Goal: Task Accomplishment & Management: Use online tool/utility

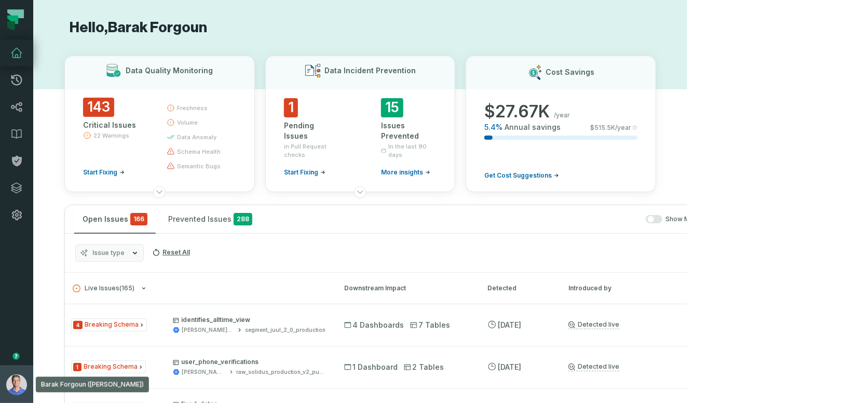
click at [20, 377] on img "button" at bounding box center [16, 384] width 21 height 21
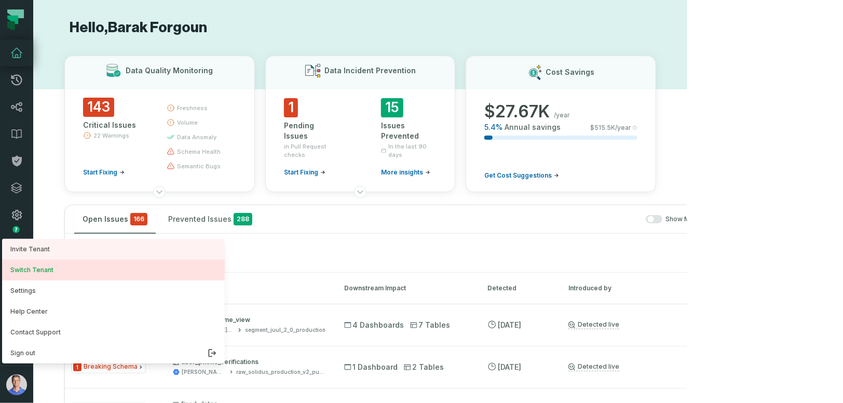
click at [52, 267] on button "Switch Tenant" at bounding box center [113, 270] width 223 height 21
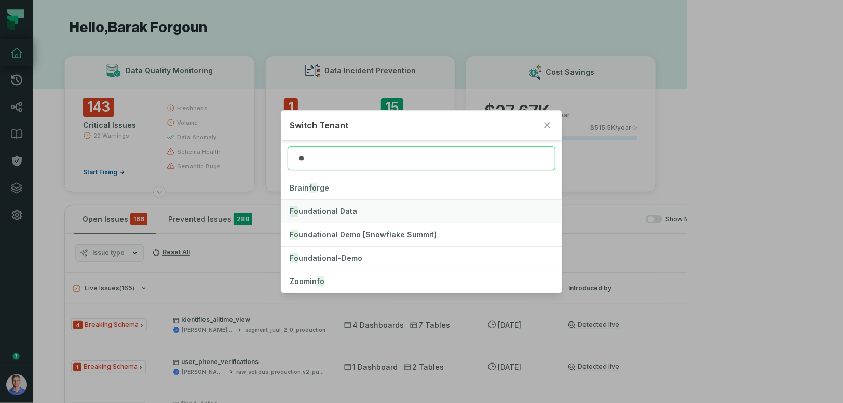
type input "**"
click at [337, 212] on span "Fo undational Data" at bounding box center [323, 211] width 67 height 9
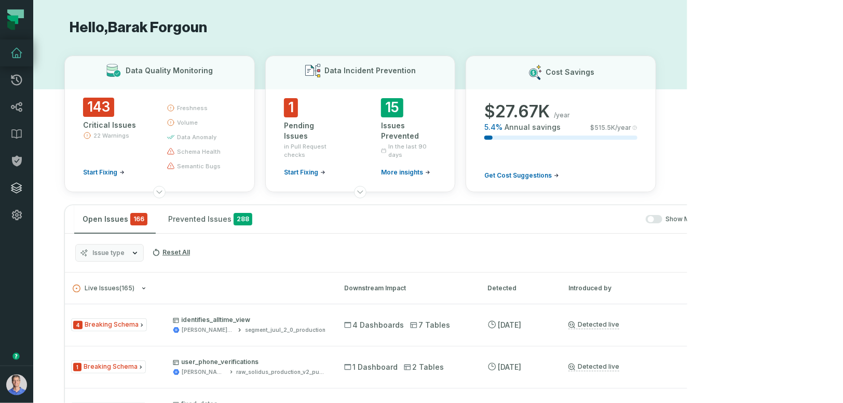
click at [19, 194] on link "Integrations" at bounding box center [16, 187] width 33 height 27
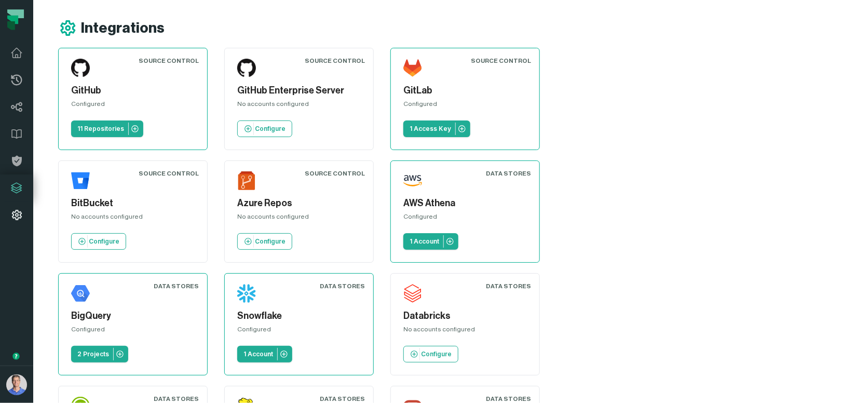
click at [12, 210] on icon at bounding box center [16, 215] width 12 height 12
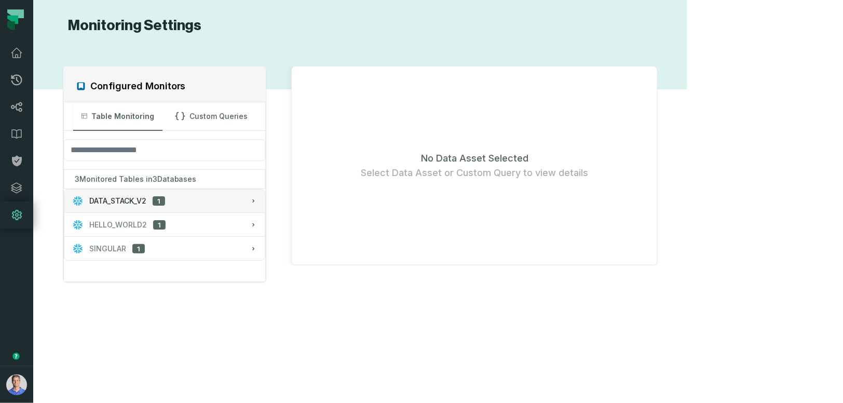
click at [165, 203] on span "1" at bounding box center [159, 201] width 12 height 10
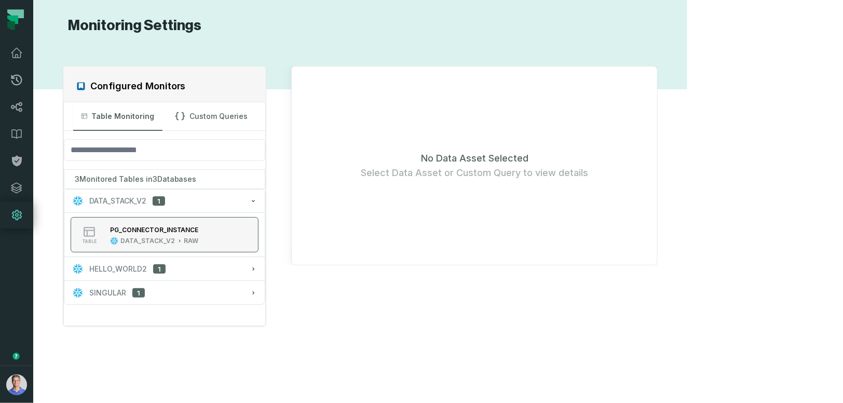
click at [168, 227] on div "PG_CONNECTOR_INSTANCE" at bounding box center [154, 230] width 89 height 8
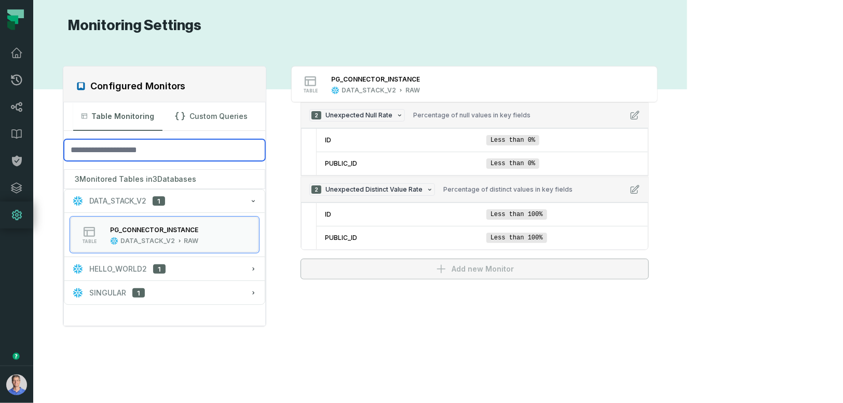
click at [154, 154] on input "search" at bounding box center [165, 150] width 202 height 22
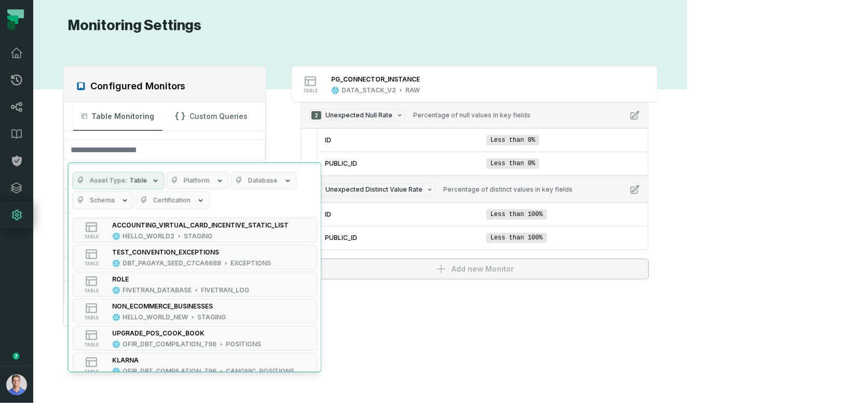
click at [430, 297] on div "Configured Monitors Table Monitoring Custom Queries Asset Type Table Platform D…" at bounding box center [360, 218] width 633 height 343
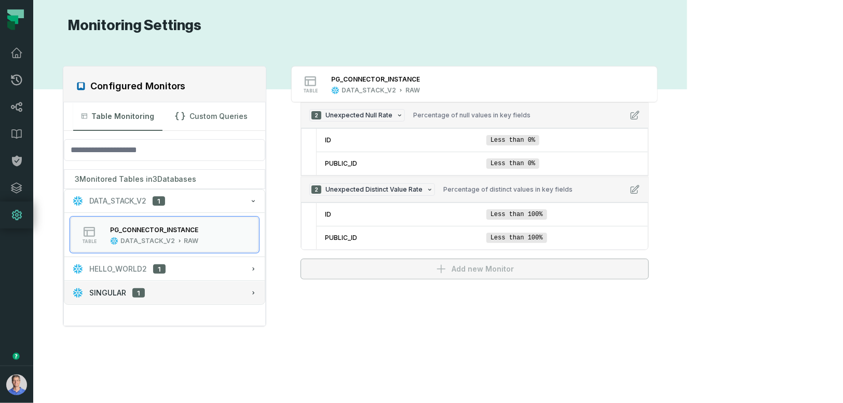
click at [165, 293] on div "SINGULAR 1" at bounding box center [165, 293] width 184 height 10
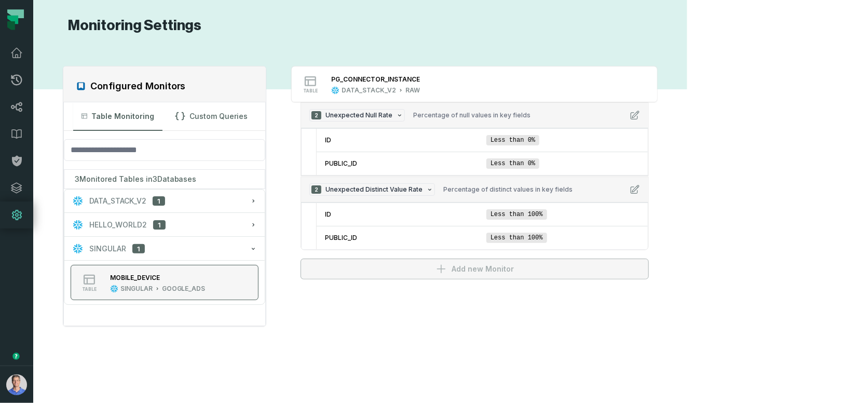
click at [184, 279] on div "MOBILE_DEVICE" at bounding box center [158, 277] width 96 height 10
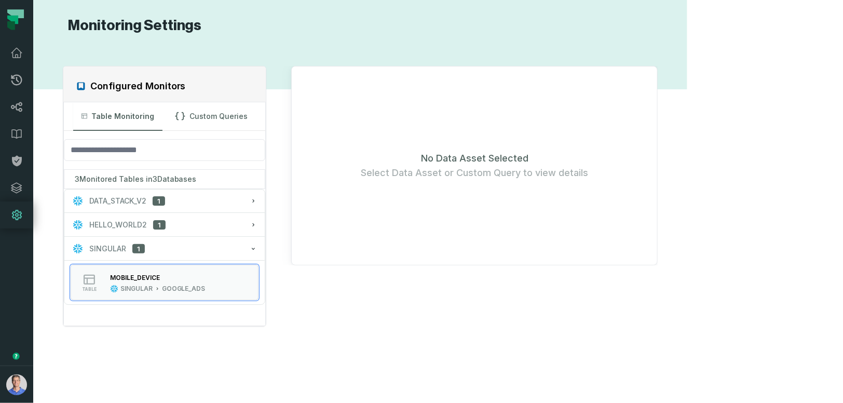
click at [601, 193] on div "No Data Asset Selected Select Data Asset or Custom Query to view details" at bounding box center [474, 165] width 367 height 199
click at [202, 233] on button "HELLO_WORLD2 1" at bounding box center [164, 224] width 201 height 23
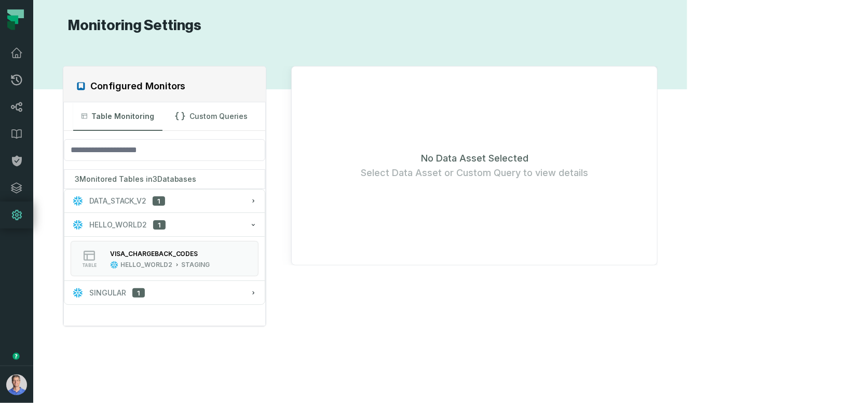
click at [199, 242] on button "table VISA_CHARGEBACK_CODES HELLO_WORLD2 STAGING" at bounding box center [165, 258] width 188 height 35
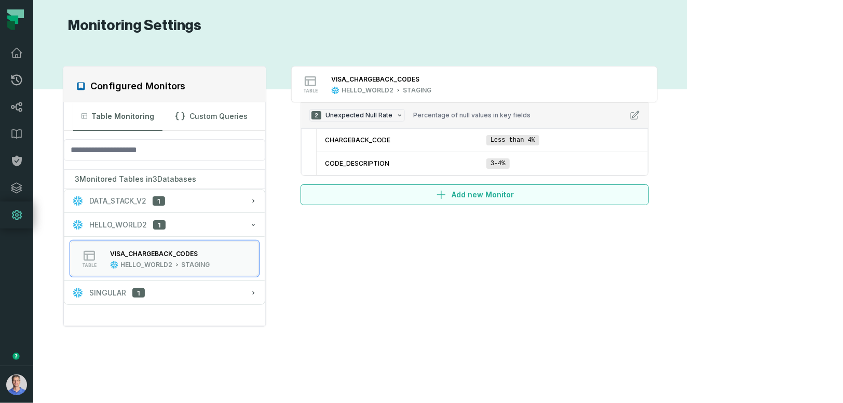
click at [579, 186] on button "Add new Monitor" at bounding box center [475, 194] width 348 height 21
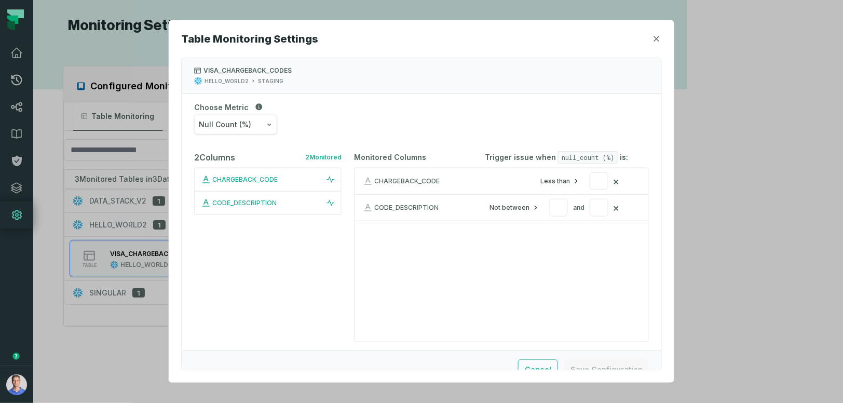
click at [246, 121] on span "Null Count (%)" at bounding box center [225, 124] width 52 height 10
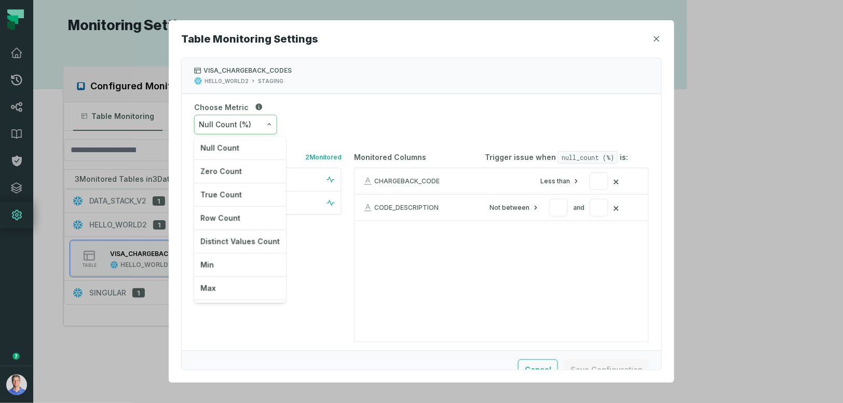
click at [231, 217] on div "Row Count" at bounding box center [240, 218] width 92 height 23
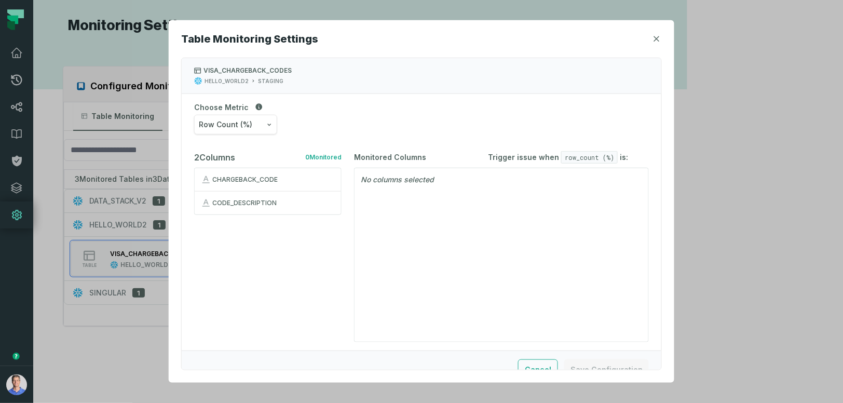
drag, startPoint x: 402, startPoint y: 179, endPoint x: 374, endPoint y: 177, distance: 28.1
click at [402, 179] on p "No columns selected" at bounding box center [502, 179] width 294 height 23
click at [261, 178] on div "CHARGEBACK_CODE" at bounding box center [273, 179] width 123 height 8
click at [549, 180] on input "number" at bounding box center [558, 181] width 19 height 18
type input "*"
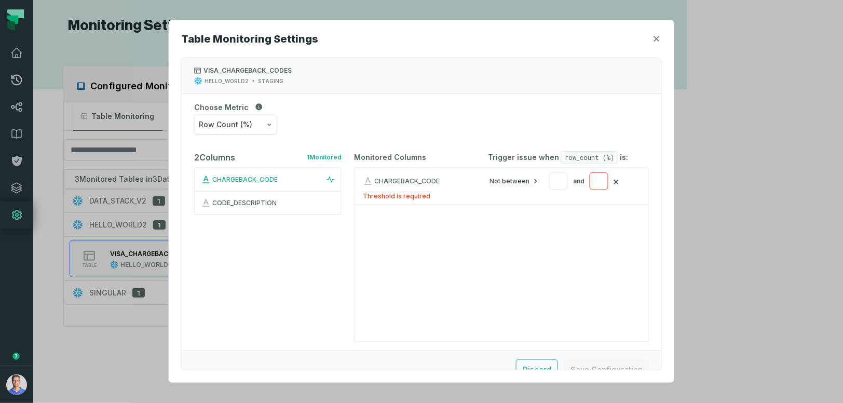
click at [577, 178] on div "Not between * and" at bounding box center [546, 181] width 123 height 18
click at [590, 179] on input "number" at bounding box center [599, 181] width 19 height 18
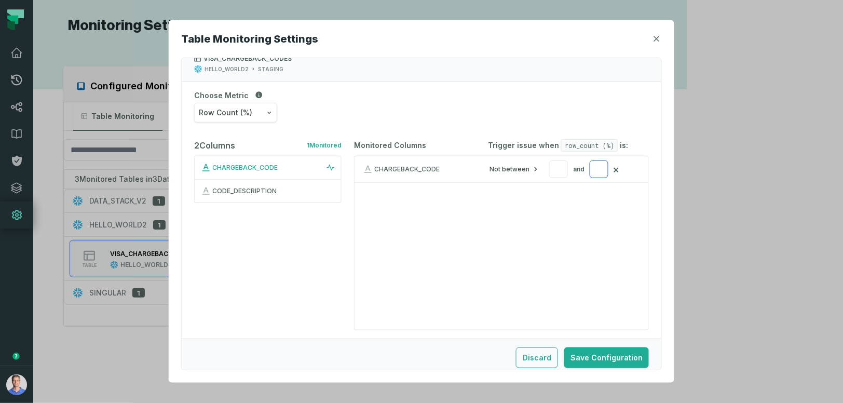
scroll to position [17, 0]
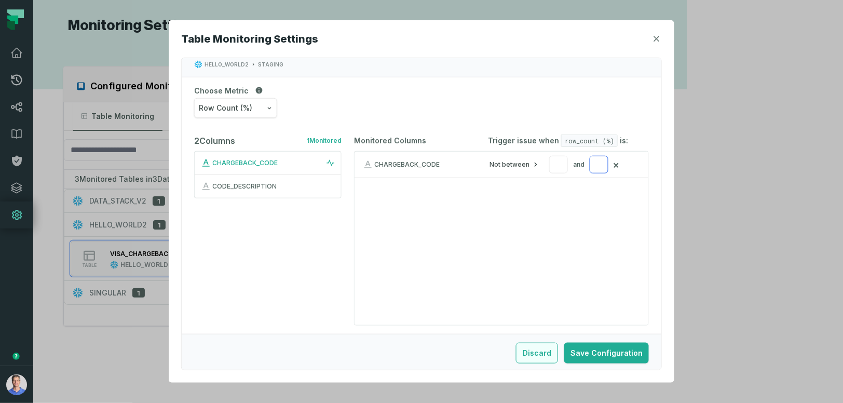
type input "*"
click at [530, 345] on button "Discard" at bounding box center [537, 353] width 42 height 21
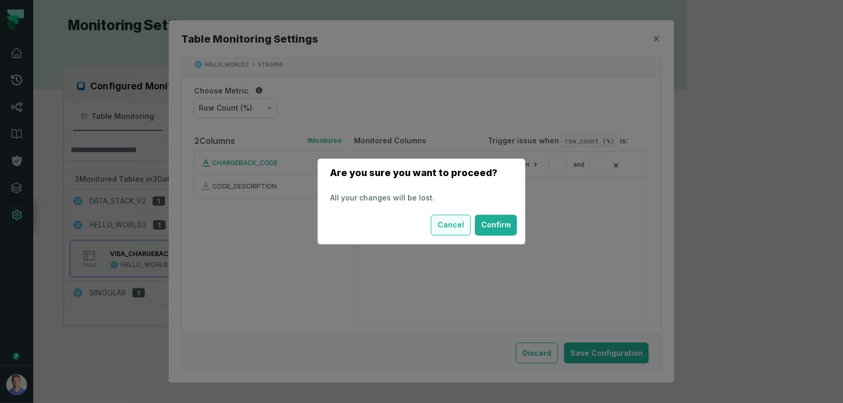
click at [444, 226] on button "Cancel" at bounding box center [451, 225] width 40 height 21
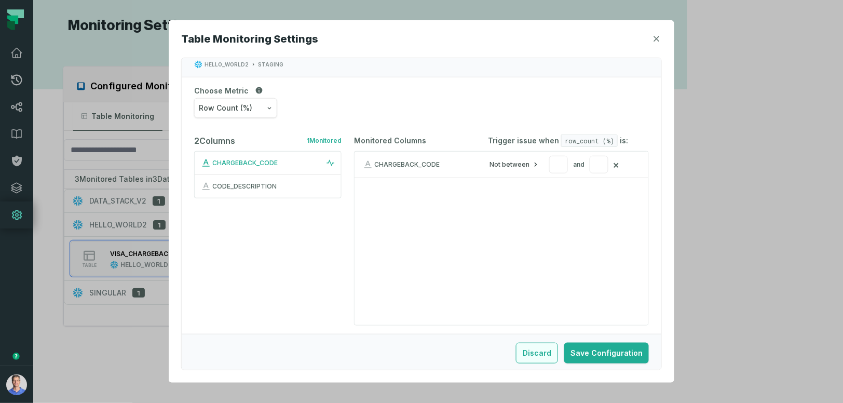
click at [533, 351] on button "Discard" at bounding box center [537, 353] width 42 height 21
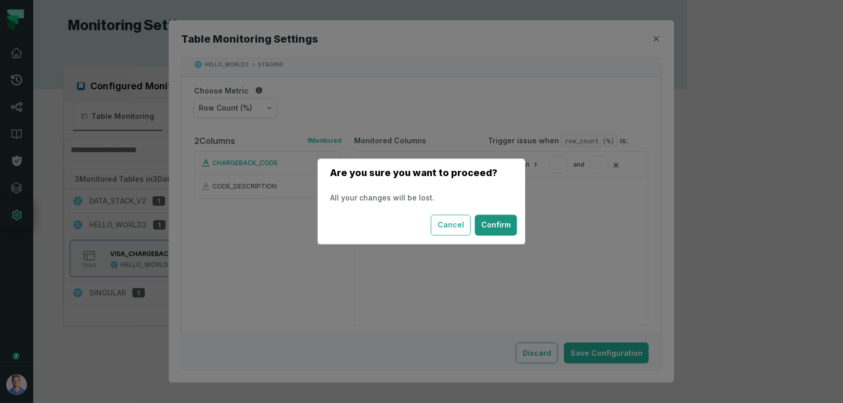
click at [508, 225] on button "Confirm" at bounding box center [496, 225] width 42 height 21
